Goal: Task Accomplishment & Management: Use online tool/utility

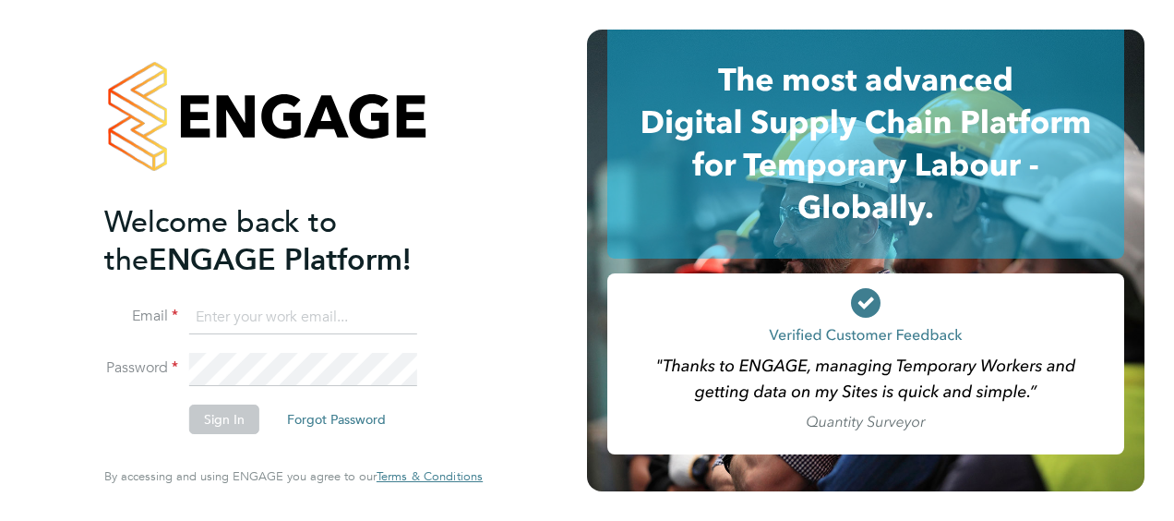
type input "[PERSON_NAME][EMAIL_ADDRESS][PERSON_NAME][DOMAIN_NAME]"
click at [212, 430] on button "Sign In" at bounding box center [224, 419] width 70 height 30
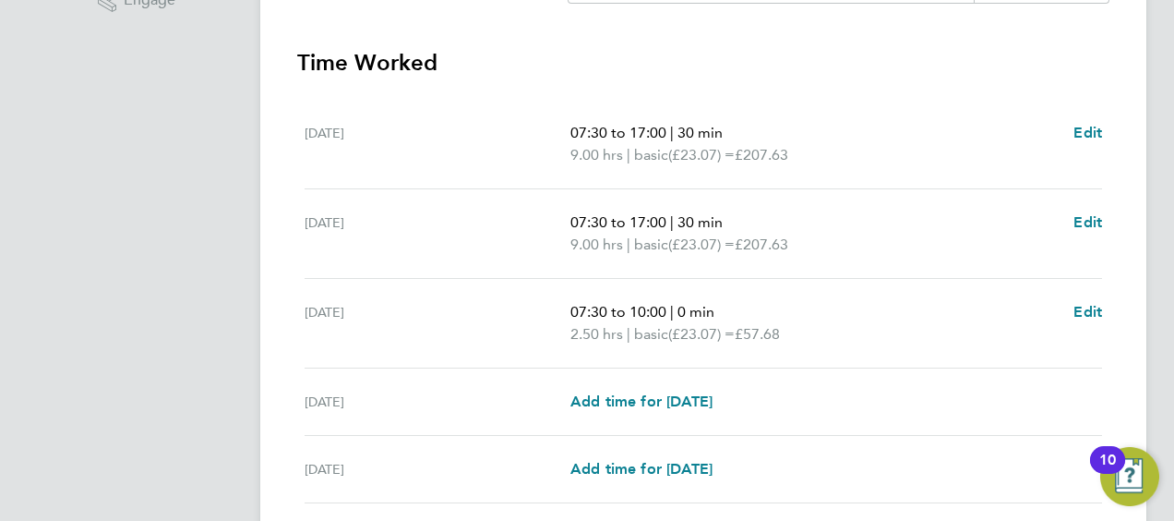
scroll to position [780, 0]
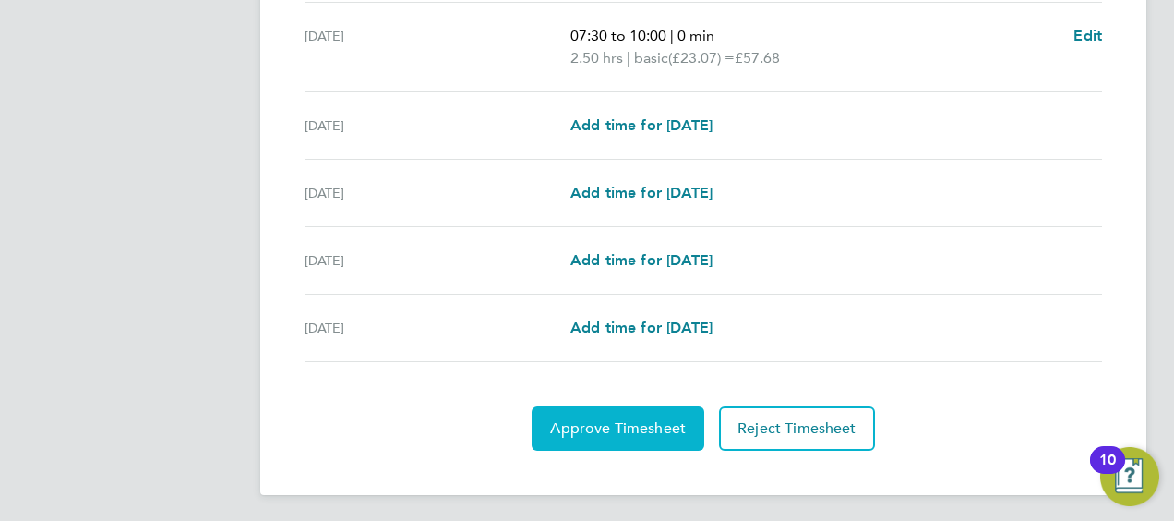
click at [589, 426] on span "Approve Timesheet" at bounding box center [618, 428] width 136 height 18
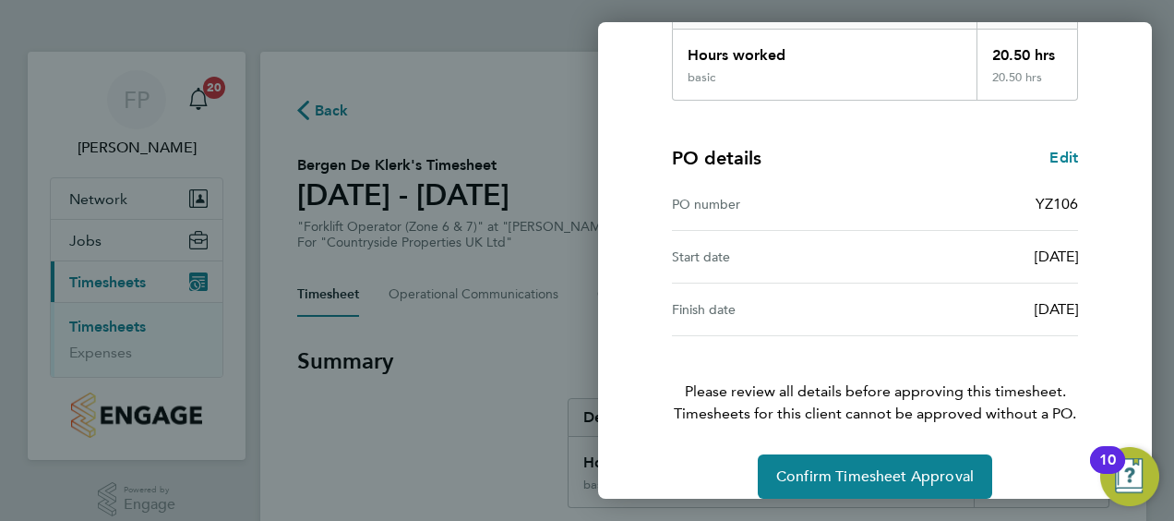
scroll to position [341, 0]
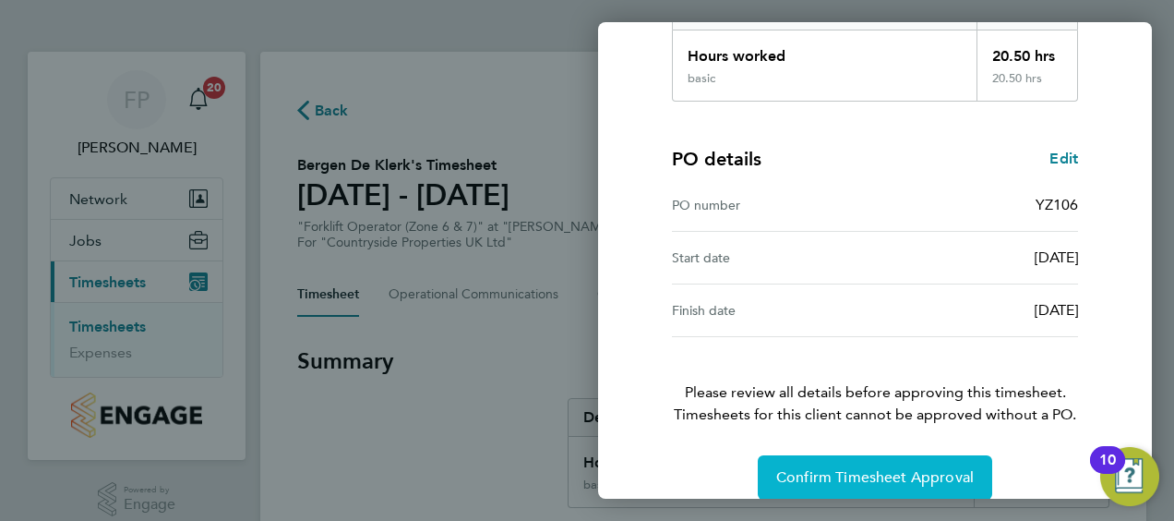
click at [840, 478] on span "Confirm Timesheet Approval" at bounding box center [875, 477] width 198 height 18
